Goal: Find contact information: Find contact information

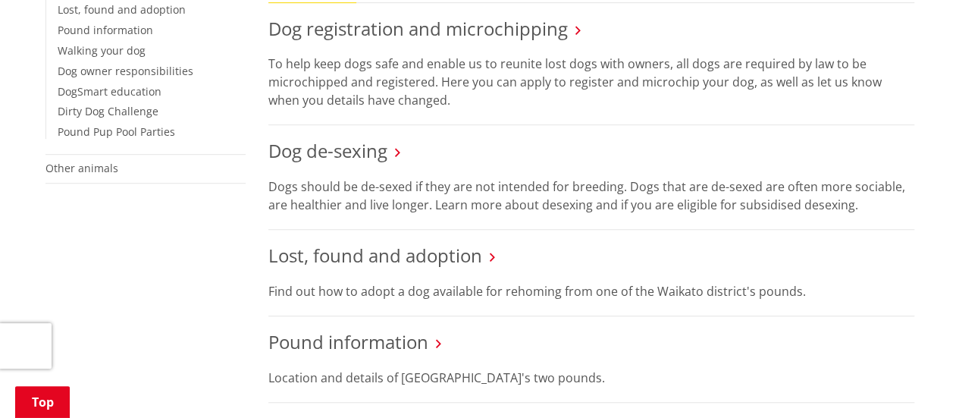
scroll to position [432, 0]
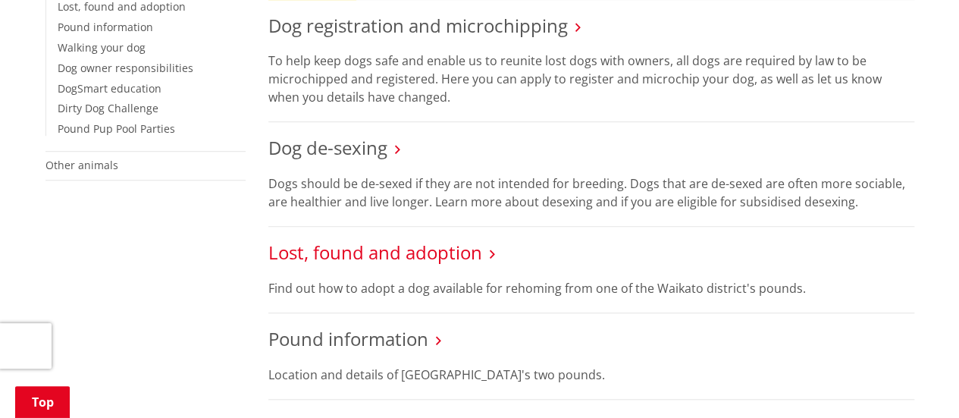
click at [410, 241] on link "Lost, found and adoption" at bounding box center [375, 252] width 214 height 25
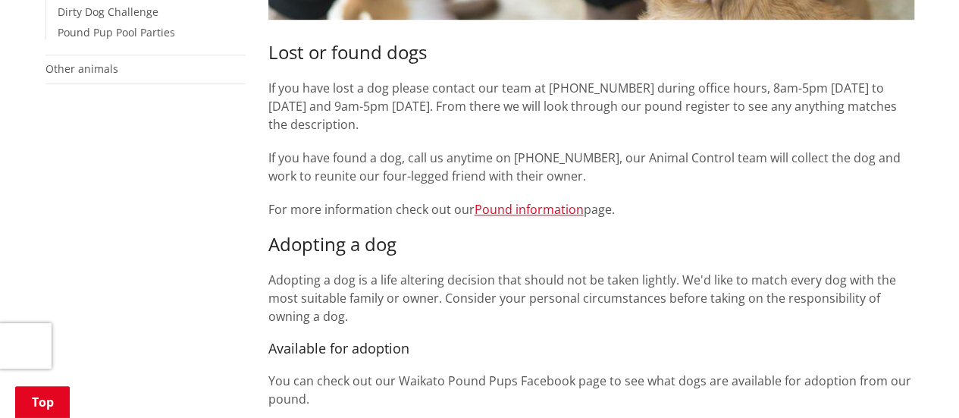
scroll to position [520, 0]
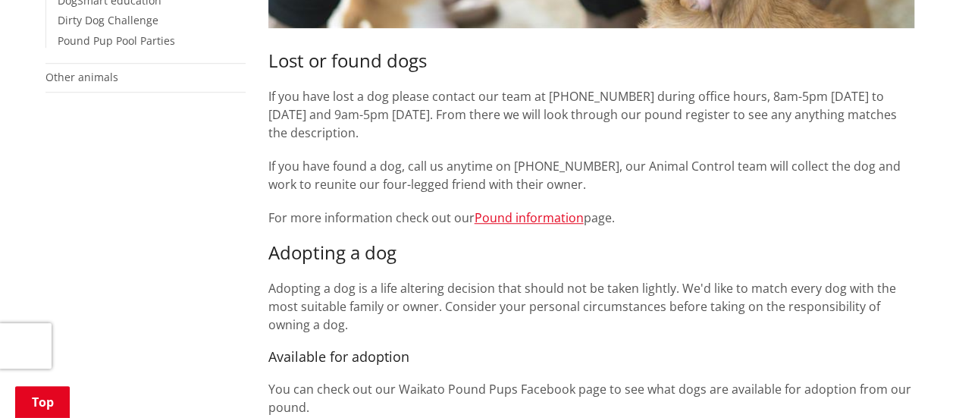
click at [727, 140] on p "If you have lost a dog please contact our team at [PHONE_NUMBER] during office …" at bounding box center [591, 114] width 646 height 55
click at [441, 68] on h3 "Lost or found dogs" at bounding box center [591, 50] width 646 height 44
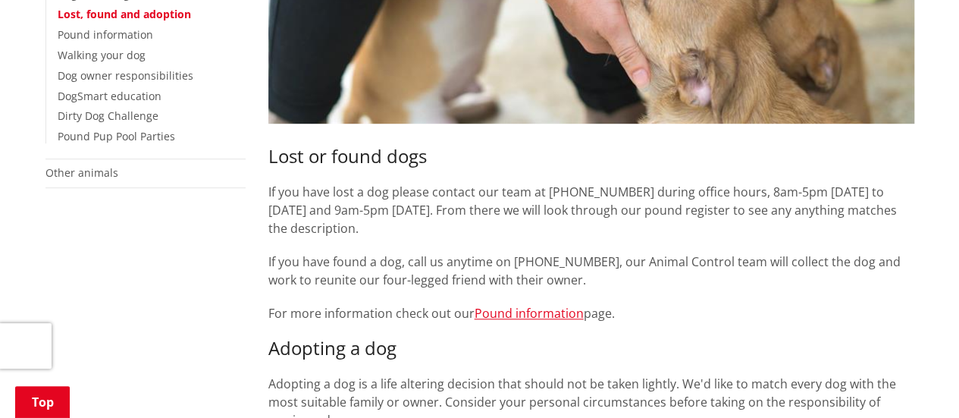
scroll to position [431, 0]
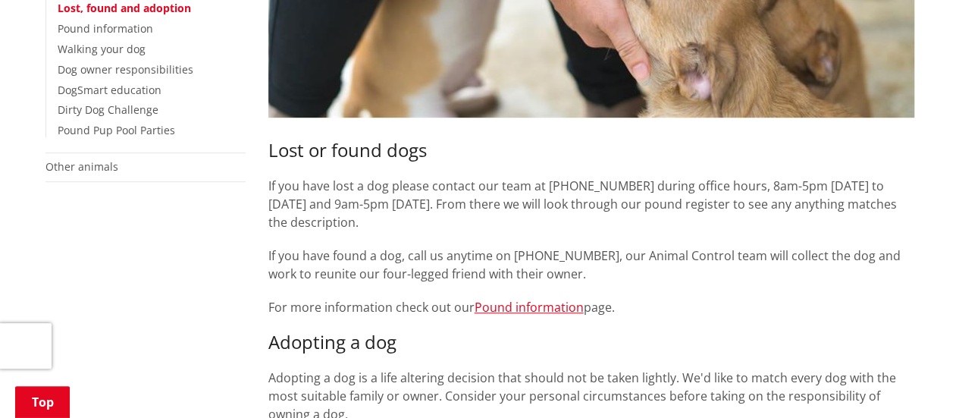
click at [557, 206] on p "If you have lost a dog please contact our team at [PHONE_NUMBER] during office …" at bounding box center [591, 204] width 646 height 55
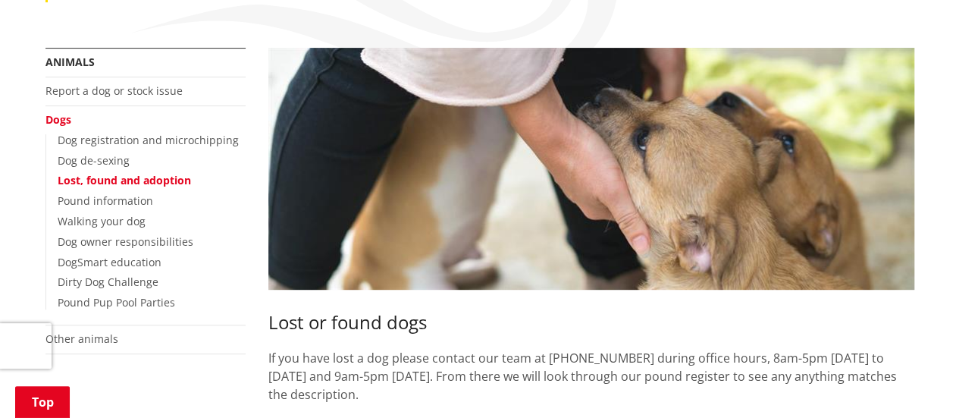
scroll to position [253, 0]
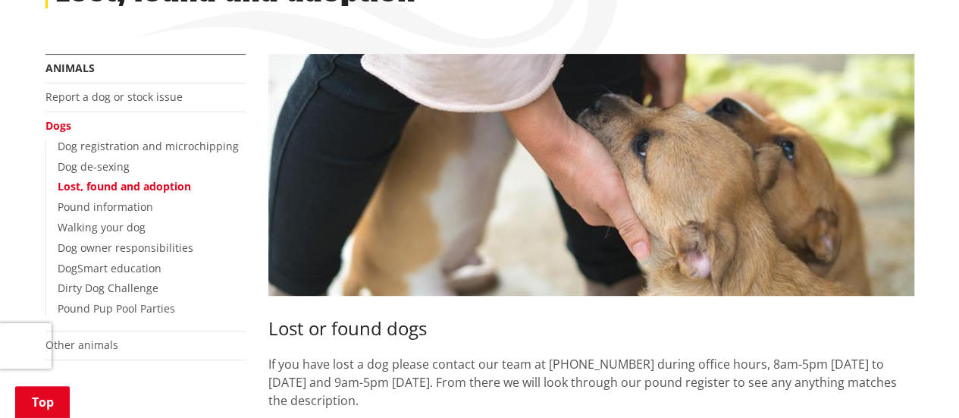
click at [297, 363] on p "If you have lost a dog please contact our team at [PHONE_NUMBER] during office …" at bounding box center [591, 382] width 646 height 55
